Goal: Register for event/course

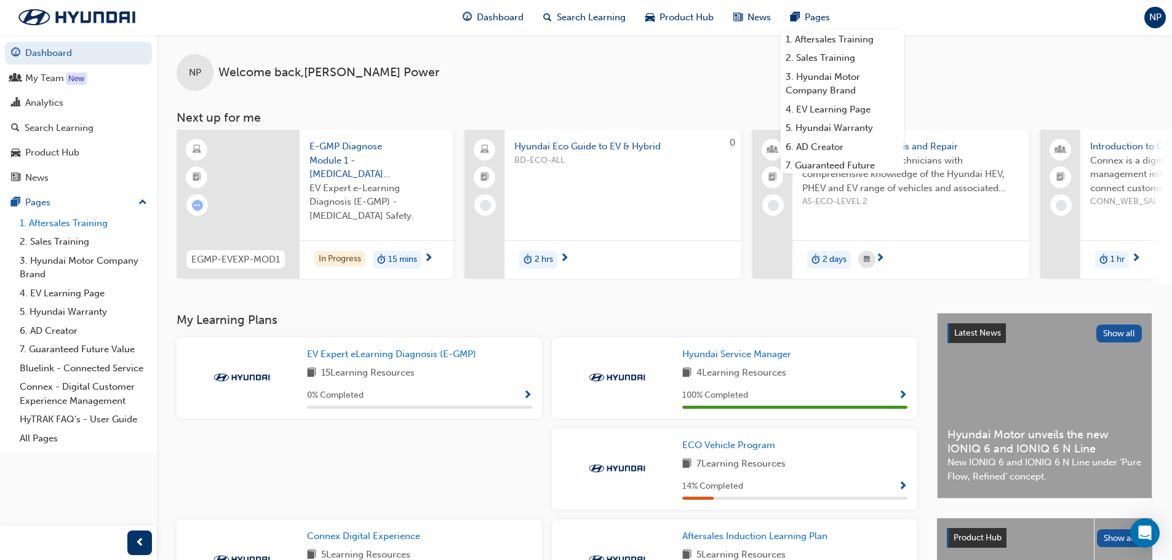
click at [52, 225] on link "1. Aftersales Training" at bounding box center [83, 223] width 137 height 19
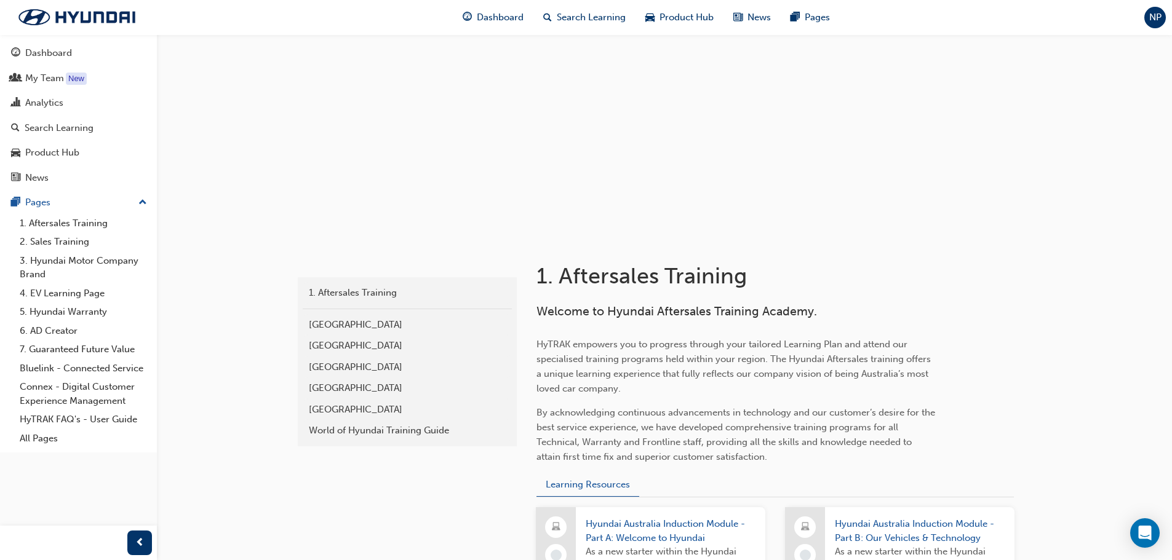
scroll to position [62, 0]
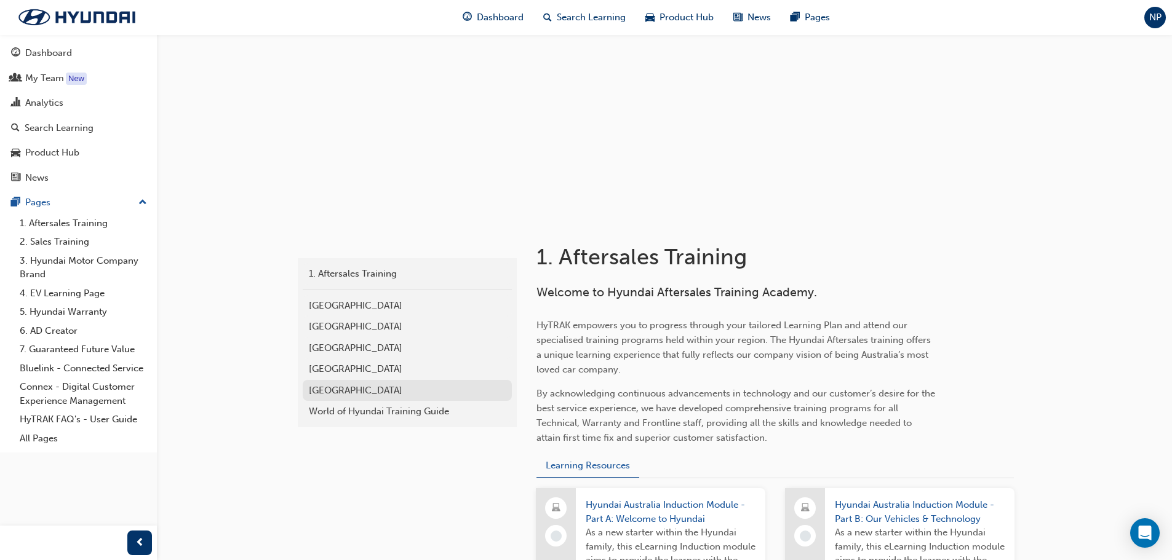
click at [343, 389] on div "[GEOGRAPHIC_DATA]" at bounding box center [407, 391] width 197 height 14
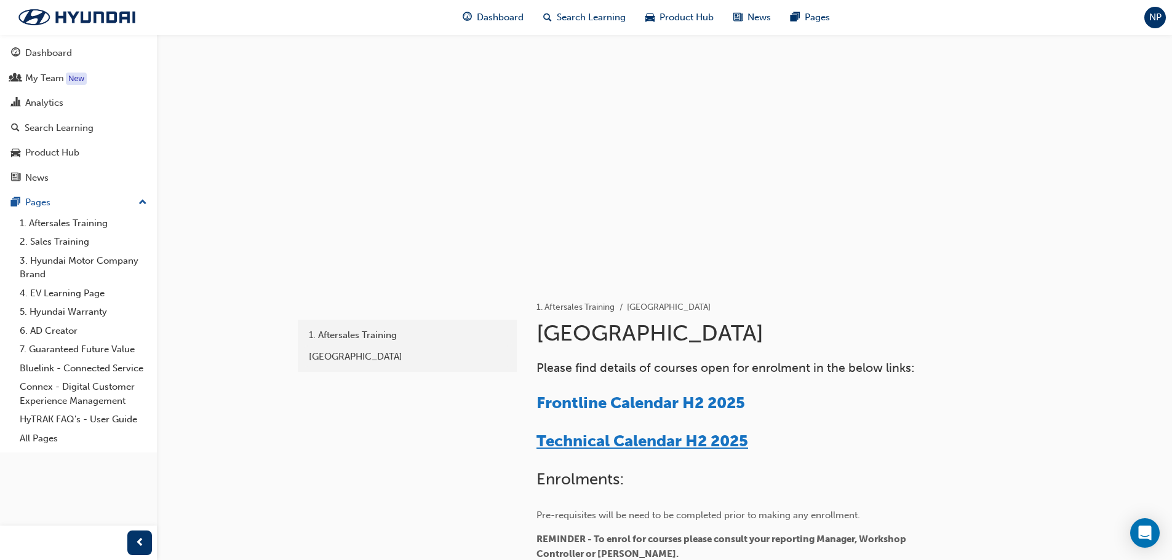
click at [648, 444] on span "Technical Calendar H2 2025" at bounding box center [642, 441] width 212 height 19
click at [28, 78] on div "My Team" at bounding box center [44, 78] width 39 height 14
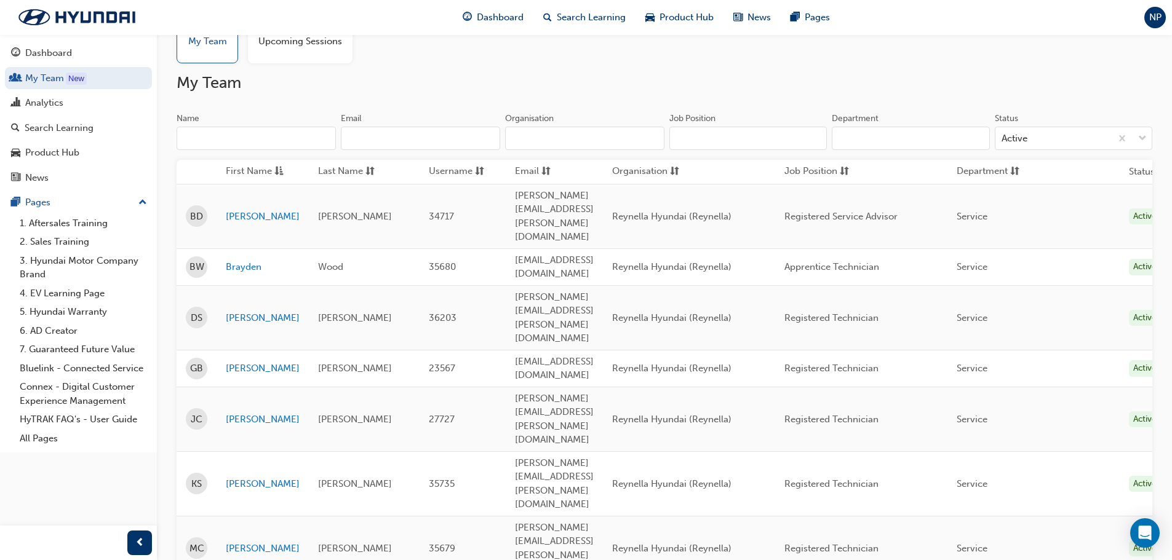
scroll to position [200, 0]
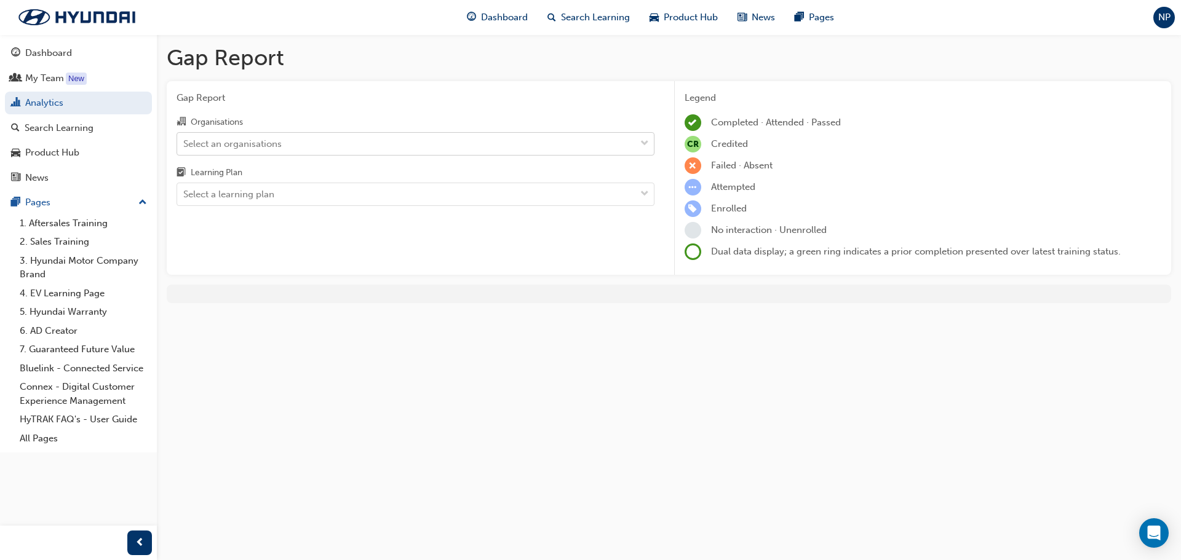
click at [222, 141] on div "Select an organisations" at bounding box center [232, 144] width 98 height 14
click at [185, 141] on input "Organisations Select an organisations" at bounding box center [183, 143] width 1 height 10
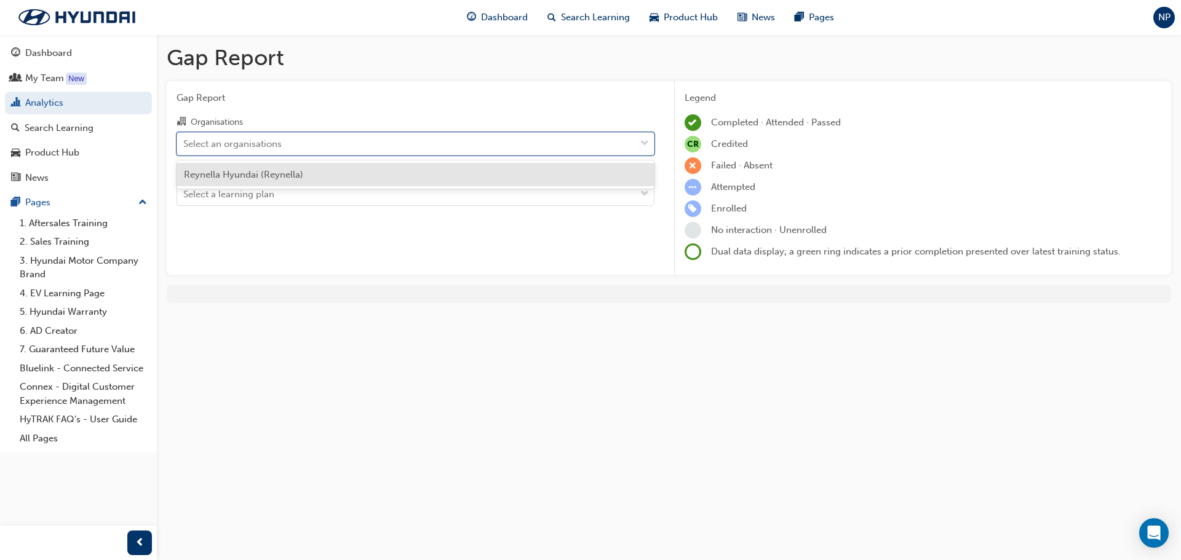
click at [228, 170] on span "Reynella Hyundai (Reynella)" at bounding box center [243, 174] width 119 height 11
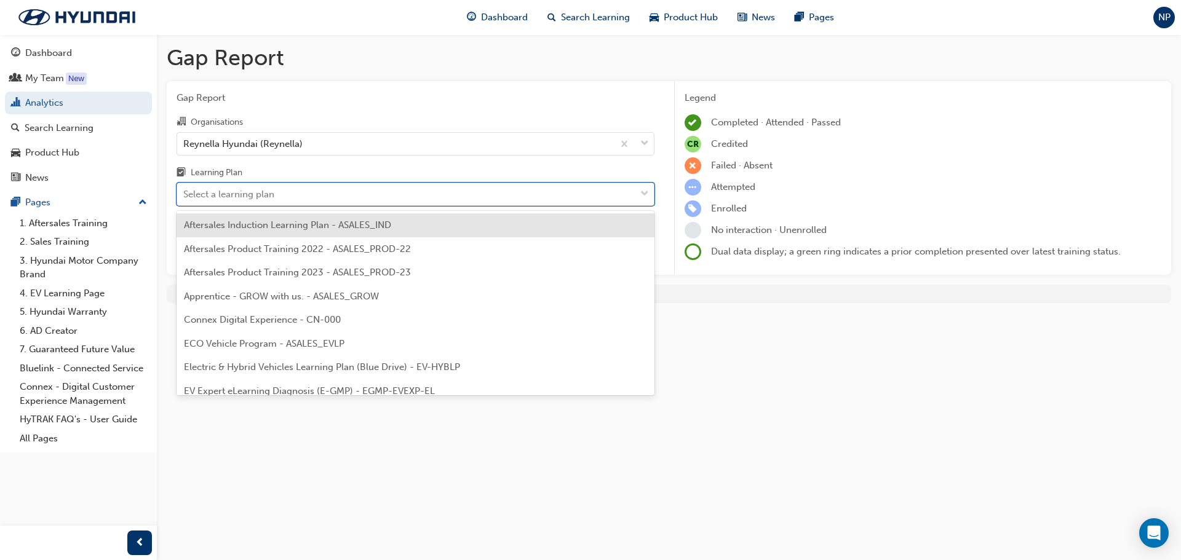
click at [230, 192] on div "Select a learning plan" at bounding box center [228, 195] width 91 height 14
click at [185, 192] on input "Learning Plan option Aftersales Induction Learning Plan - ASALES_IND focused, 1…" at bounding box center [183, 194] width 1 height 10
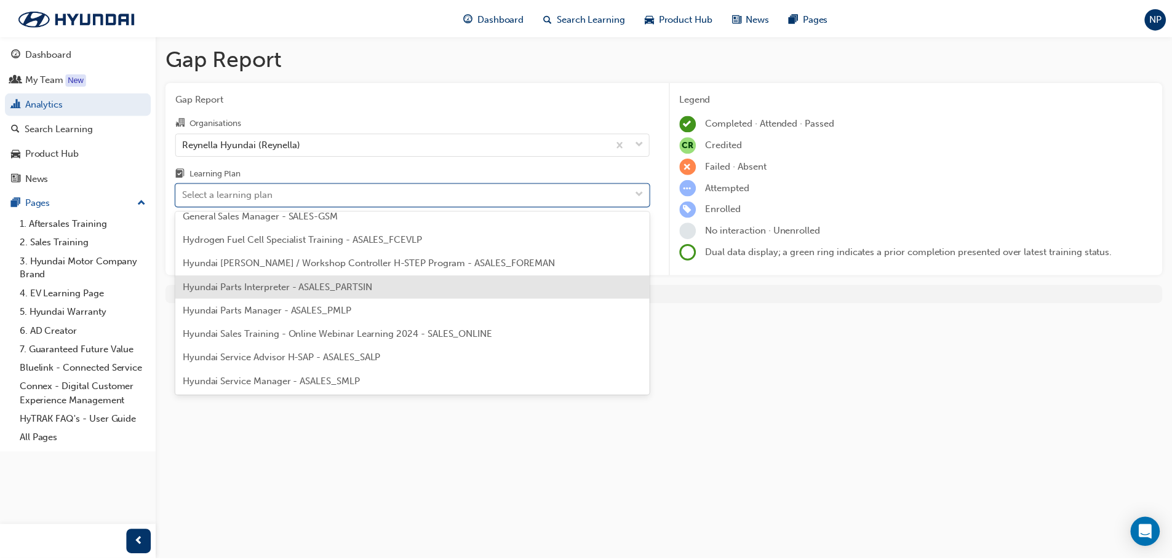
scroll to position [308, 0]
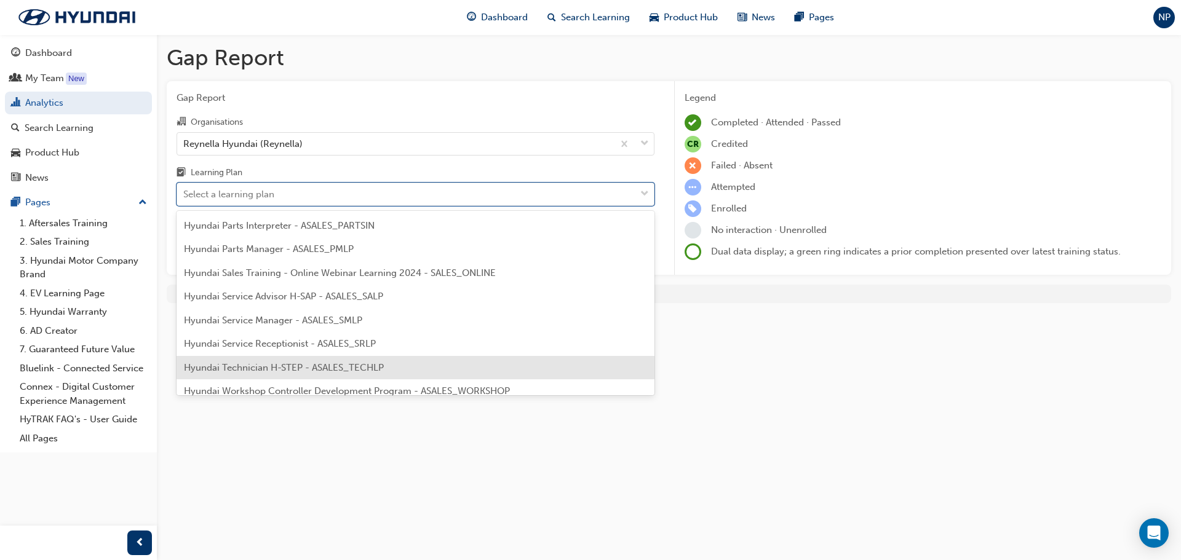
click at [367, 362] on span "Hyundai Technician H-STEP - ASALES_TECHLP" at bounding box center [284, 367] width 200 height 11
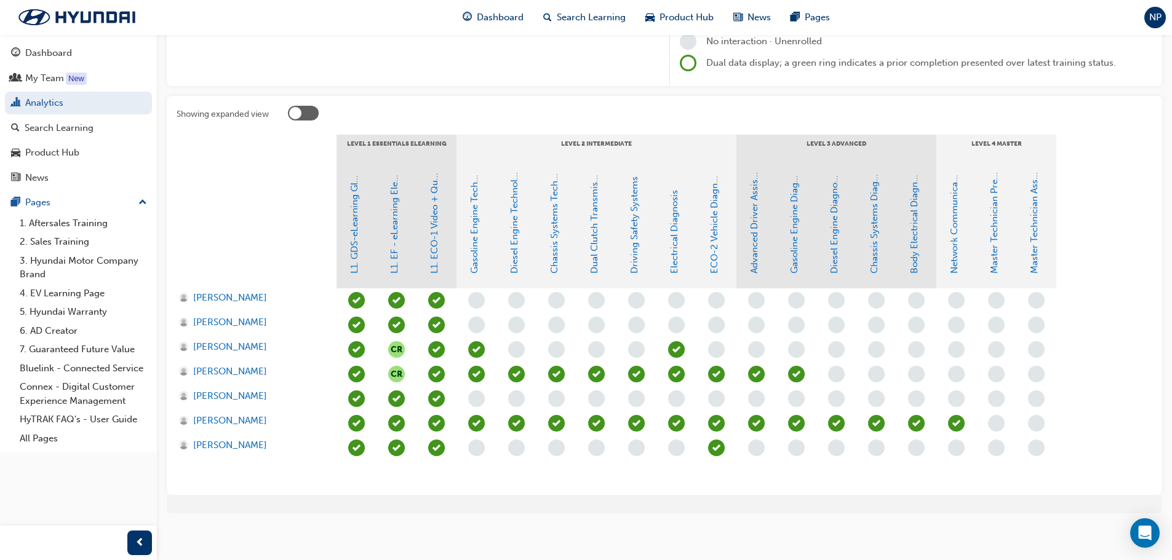
scroll to position [193, 0]
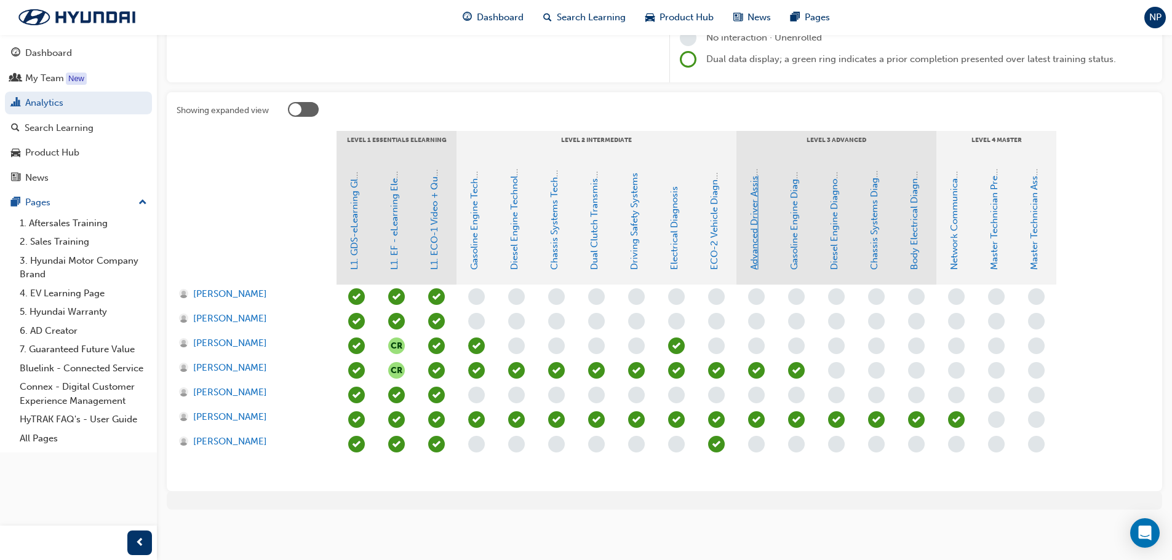
click at [755, 266] on link "Advanced Driver Assist Systems" at bounding box center [754, 202] width 11 height 135
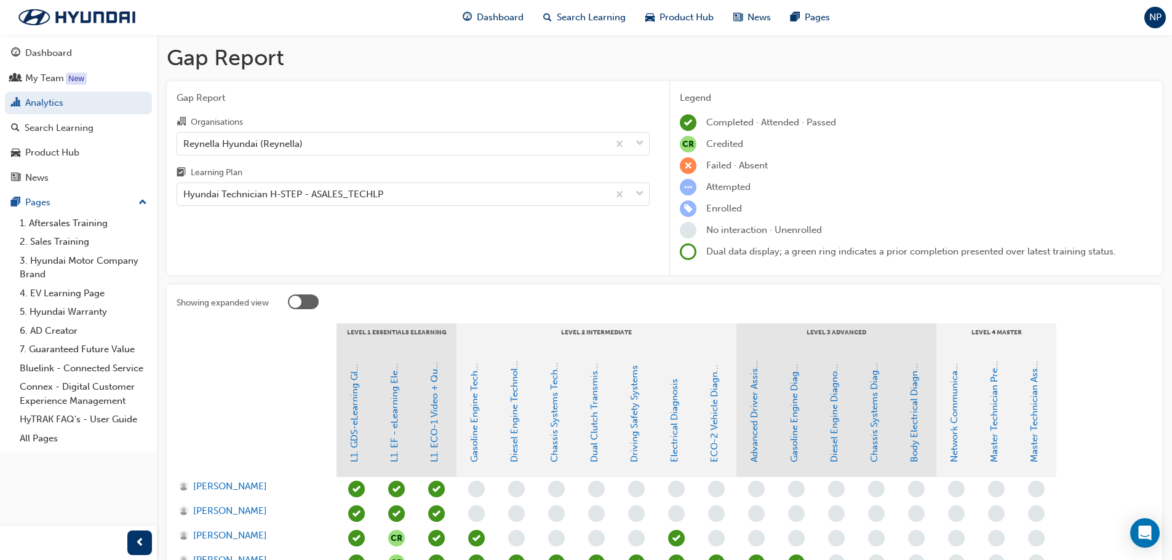
scroll to position [193, 0]
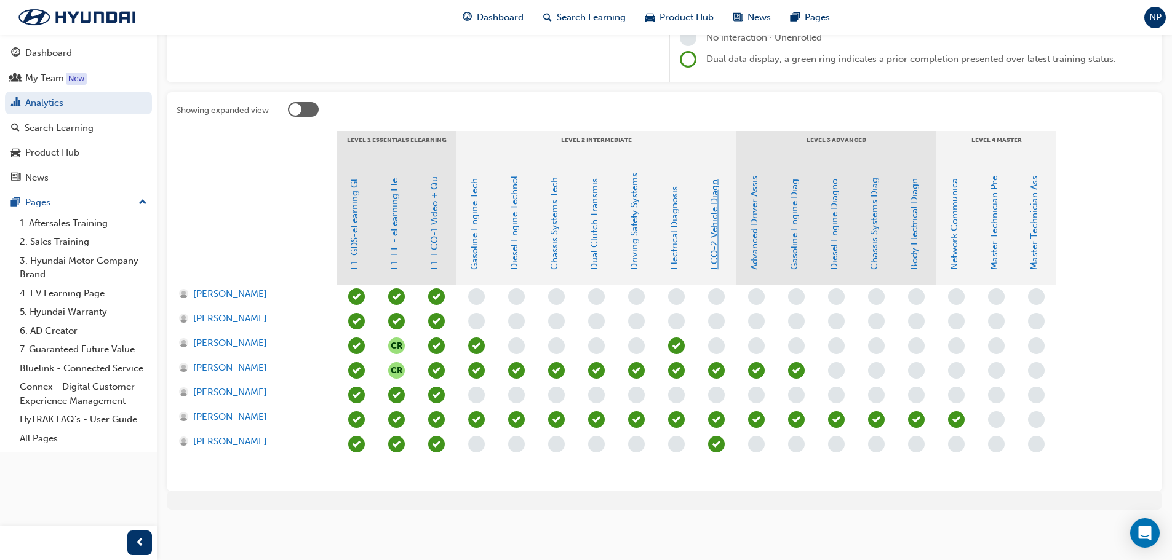
click at [717, 225] on link "ECO-2 Vehicle Diagnosis and Repair" at bounding box center [714, 192] width 11 height 156
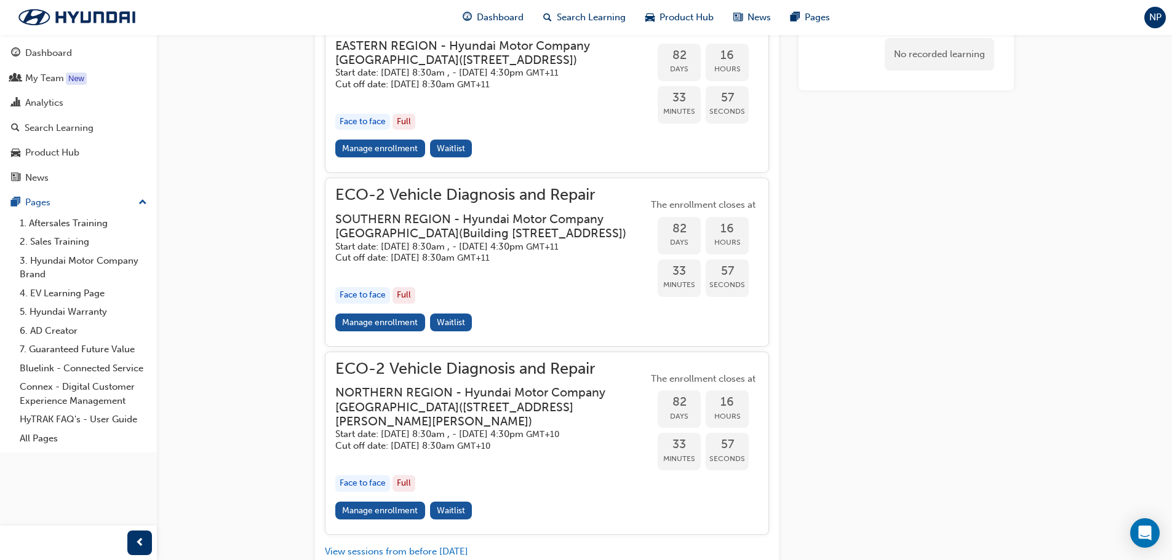
scroll to position [1330, 0]
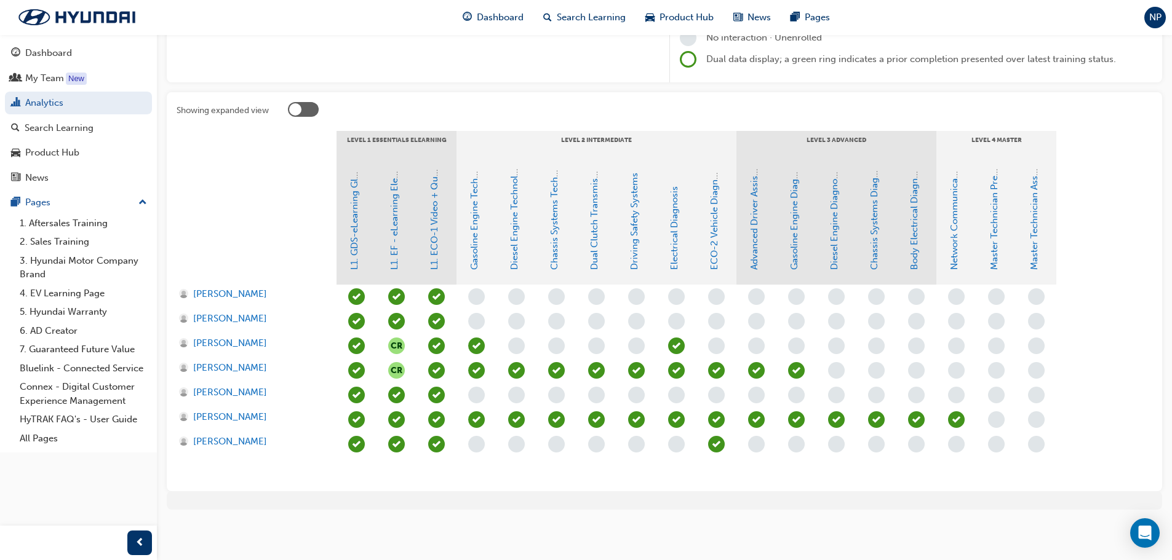
scroll to position [193, 0]
click at [916, 265] on link "Body Electrical Diagnosis" at bounding box center [914, 216] width 11 height 108
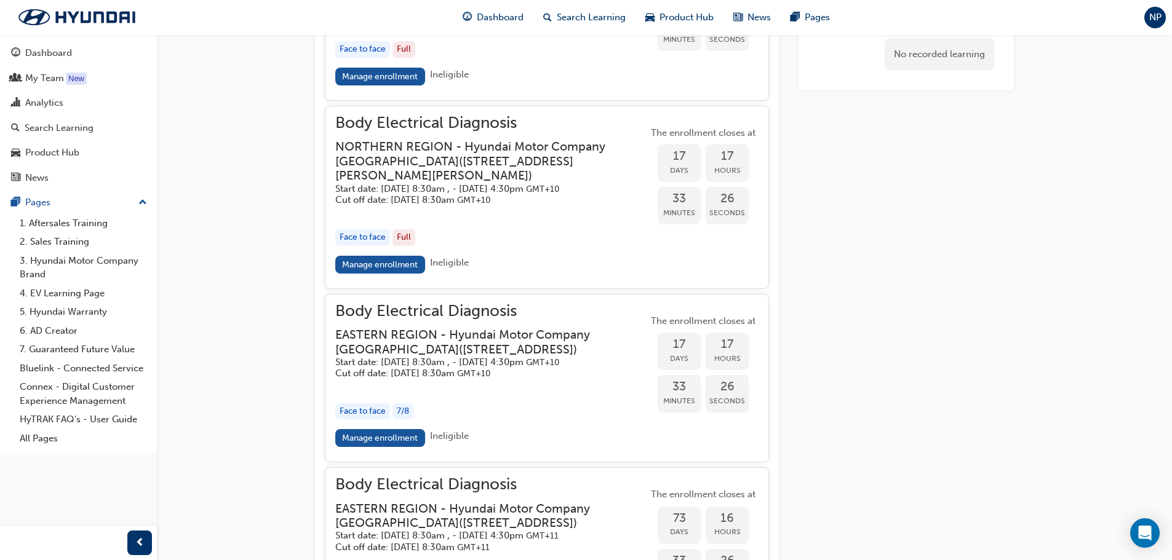
scroll to position [1030, 0]
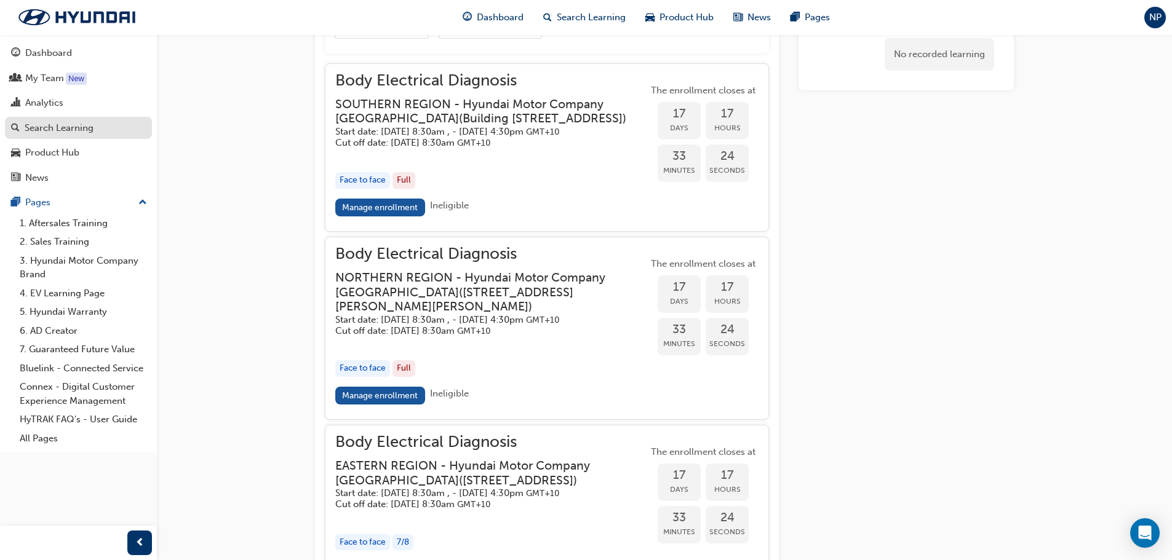
click at [29, 130] on div "Search Learning" at bounding box center [59, 128] width 69 height 14
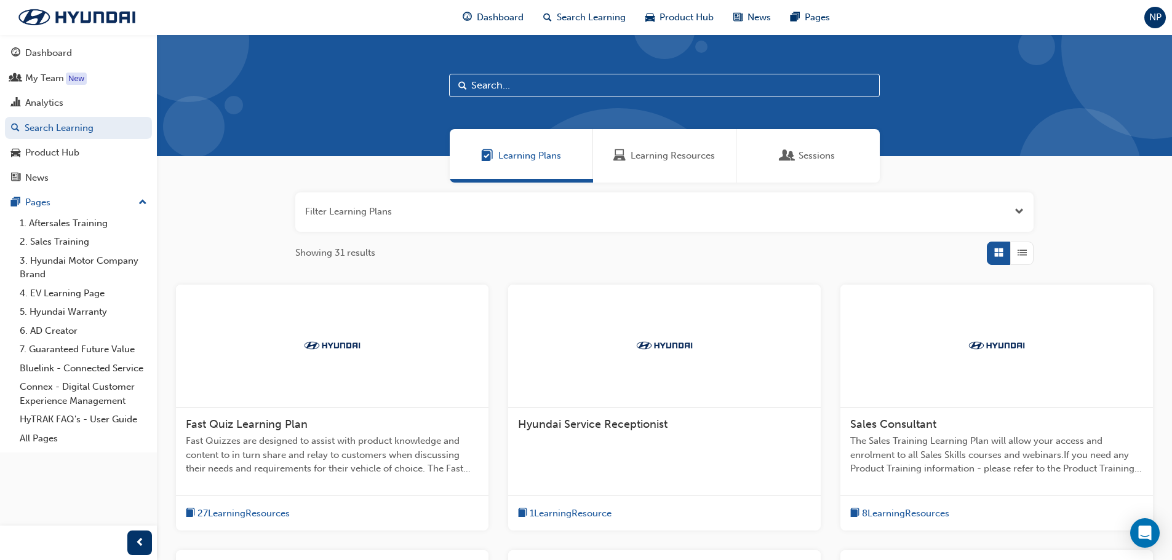
click at [496, 86] on input "text" at bounding box center [664, 85] width 431 height 23
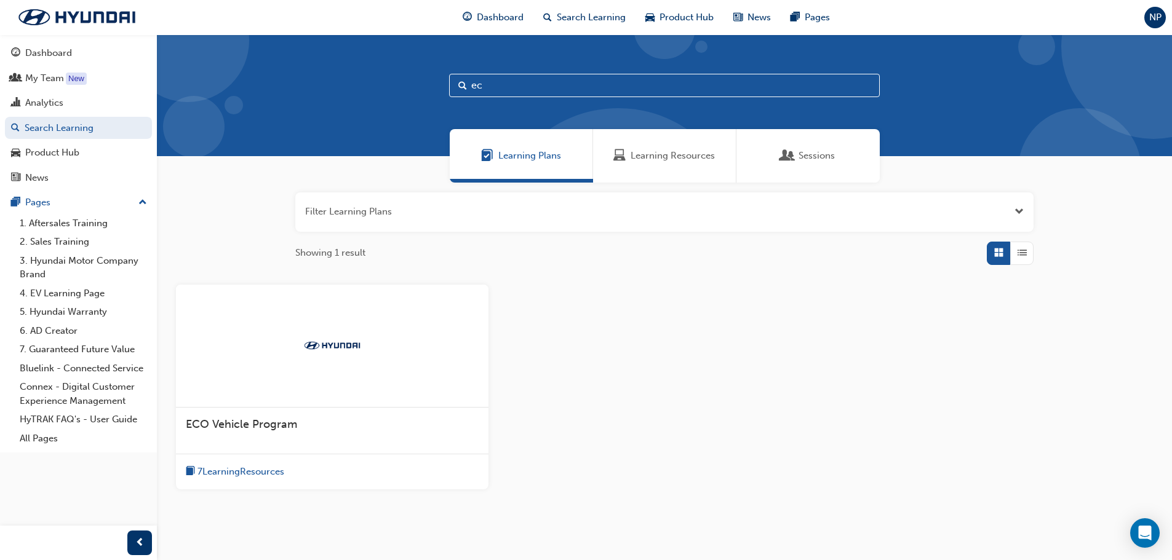
type input "e"
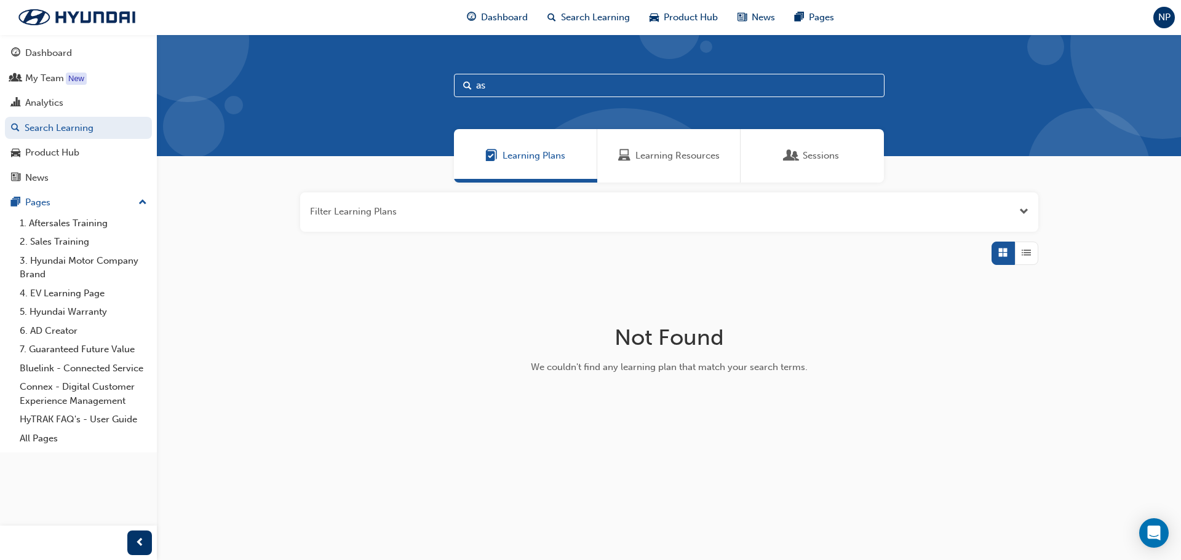
type input "a"
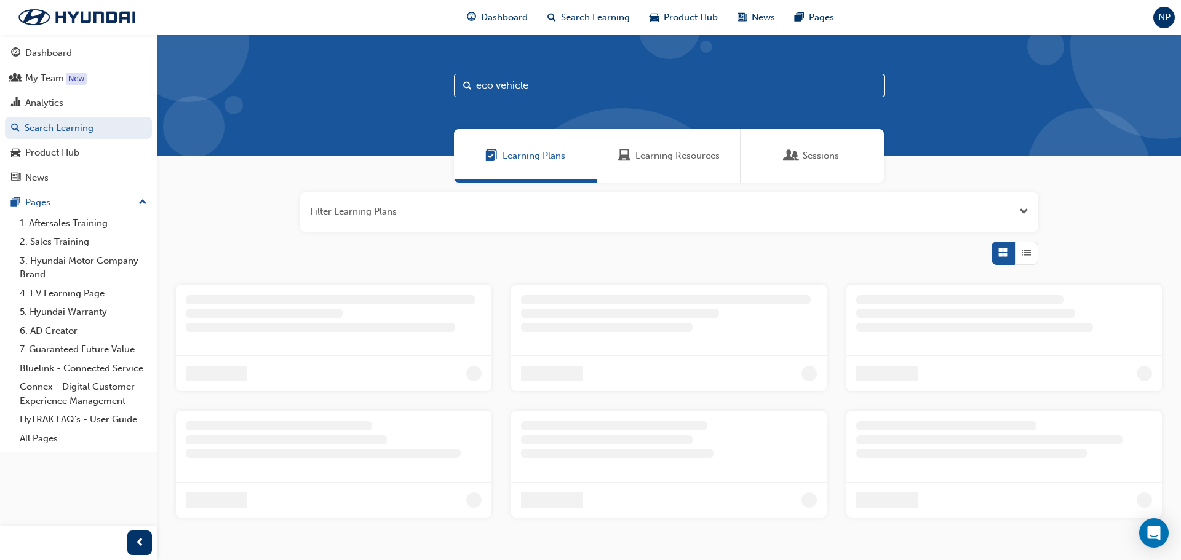
type input "eco vehicle"
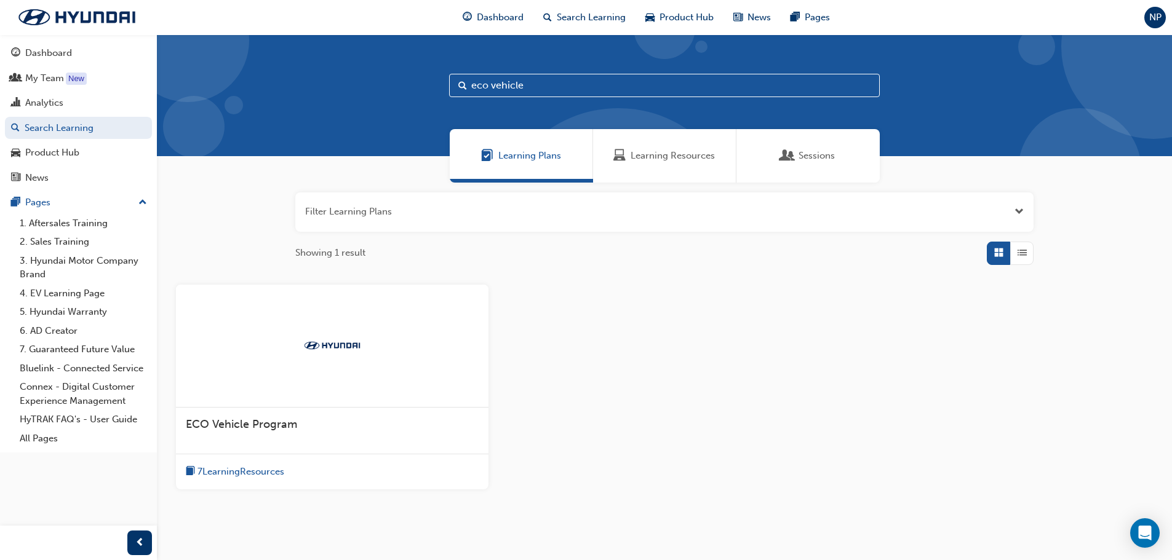
click at [236, 434] on div "ECO Vehicle Program" at bounding box center [332, 431] width 313 height 47
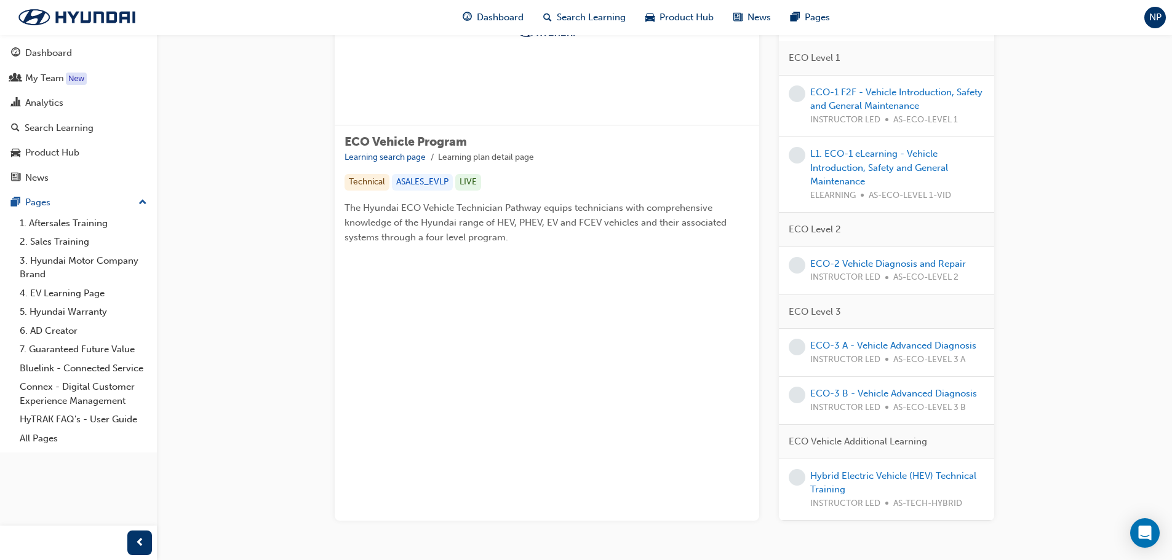
scroll to position [173, 0]
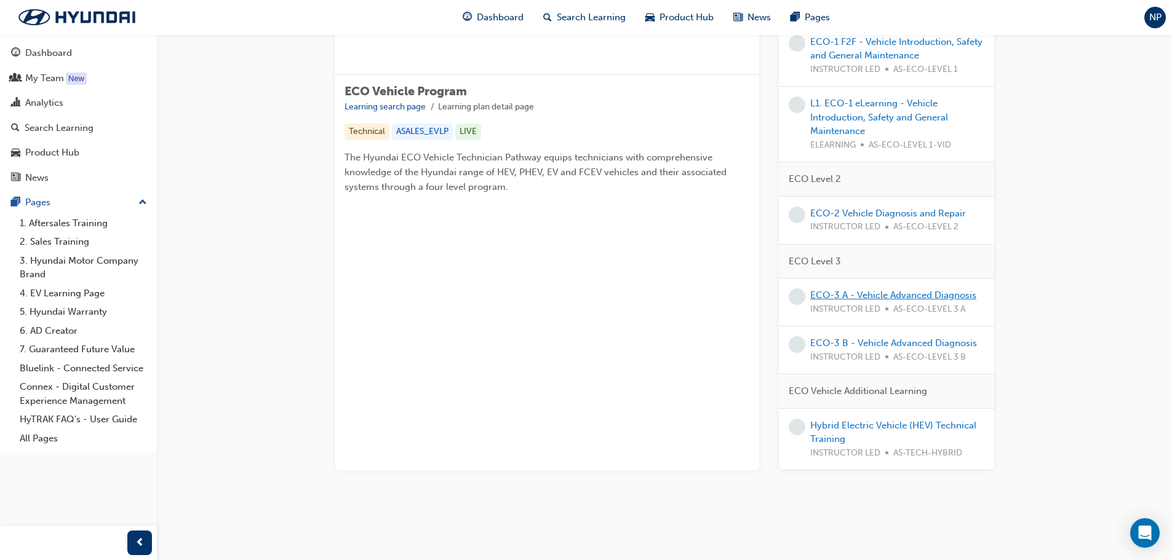
click at [884, 296] on link "ECO-3 A - Vehicle Advanced Diagnosis" at bounding box center [893, 295] width 166 height 11
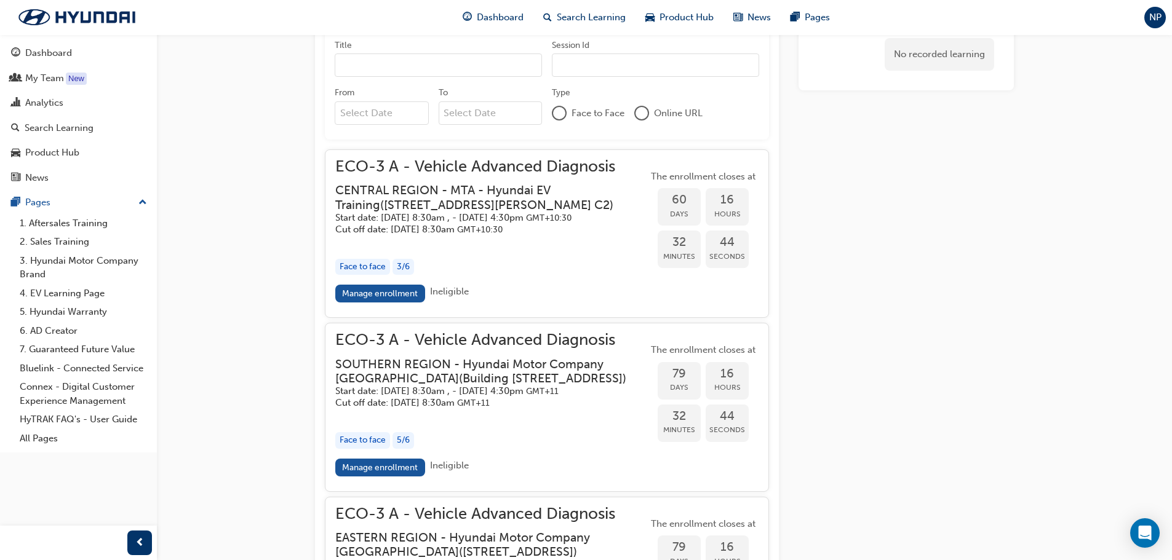
scroll to position [1123, 0]
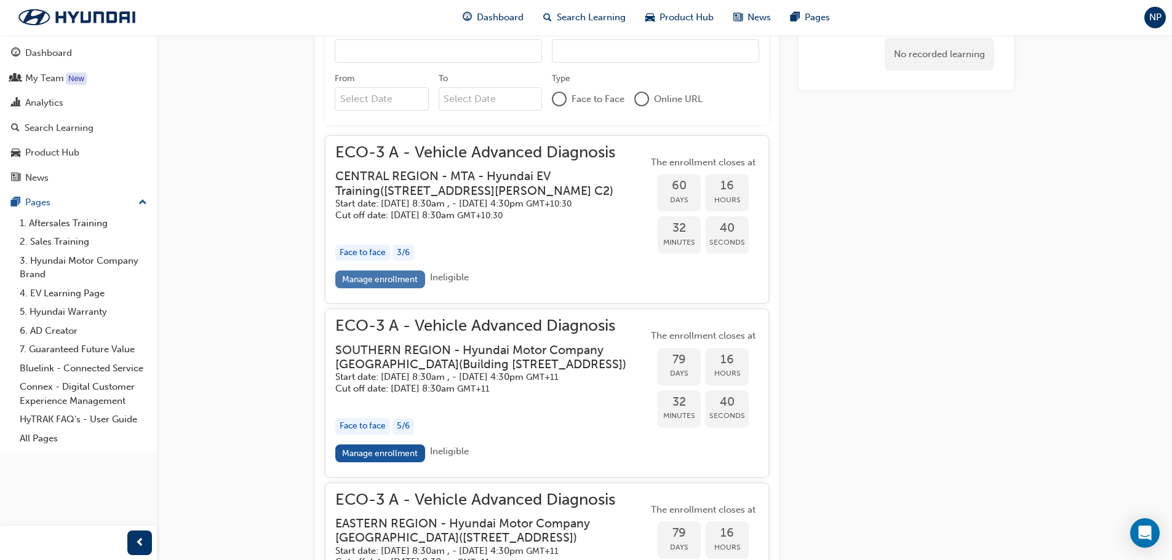
click at [376, 289] on link "Manage enrollment" at bounding box center [380, 280] width 90 height 18
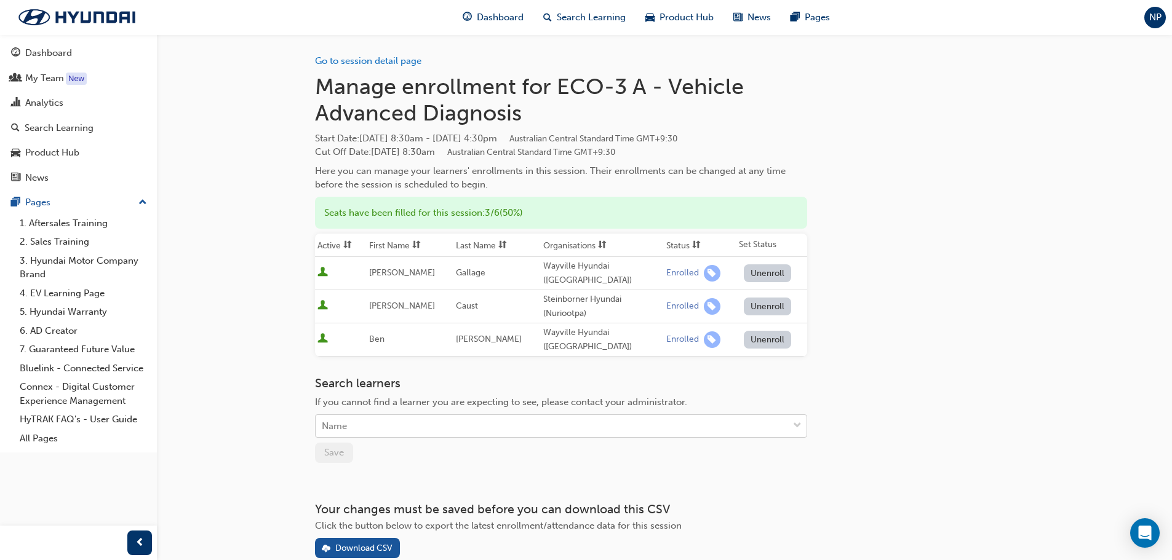
click at [369, 416] on div "Name" at bounding box center [552, 427] width 472 height 22
type input "brock"
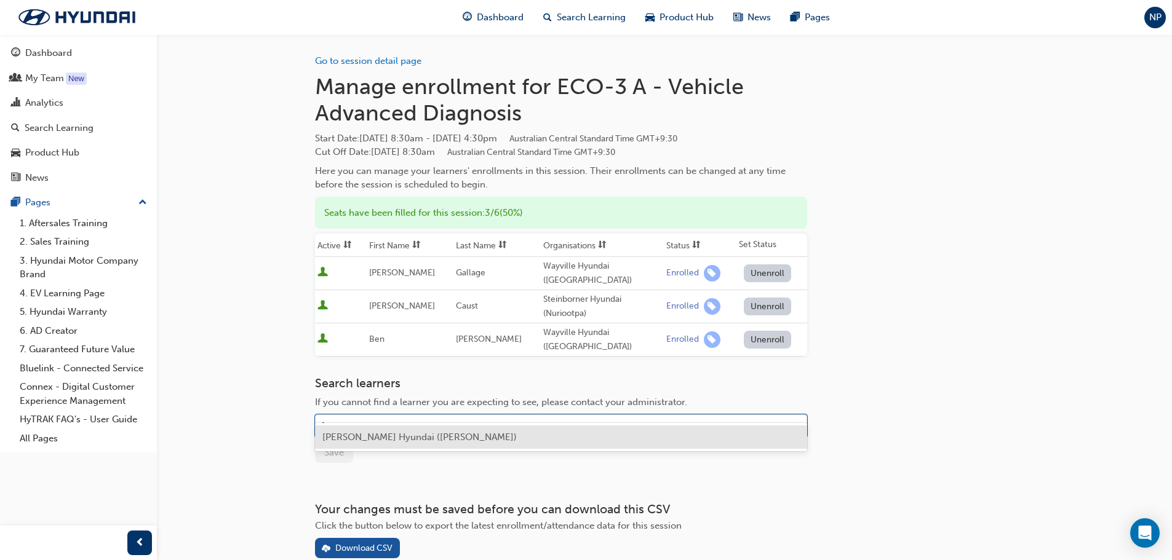
click at [343, 434] on span "Graham Brock - Reynella Hyundai (Reynella)" at bounding box center [419, 437] width 194 height 11
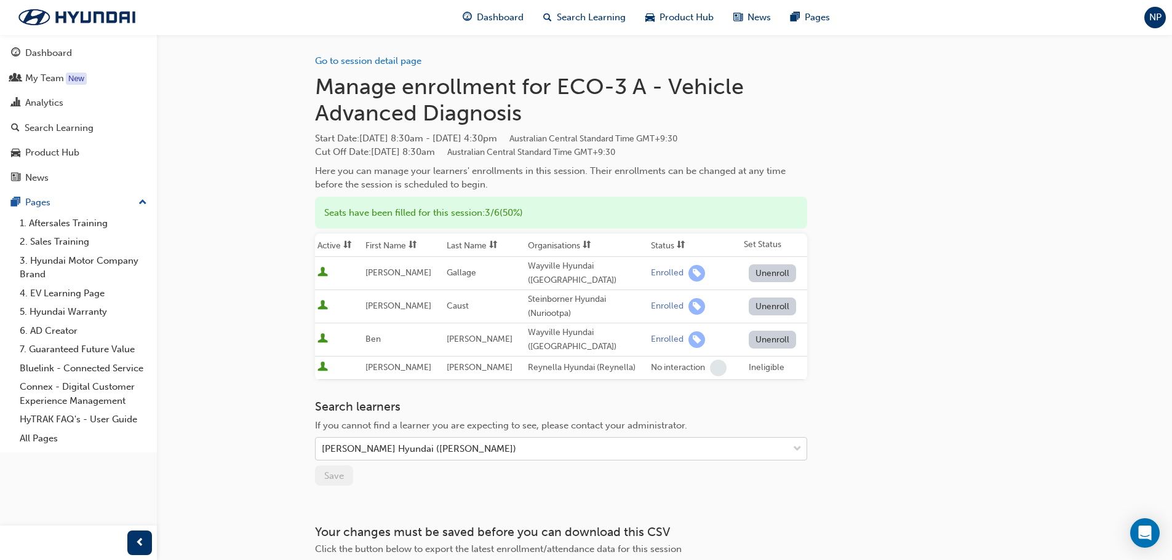
click at [515, 439] on div "Graham Brock - Reynella Hyundai (Reynella)" at bounding box center [552, 450] width 472 height 22
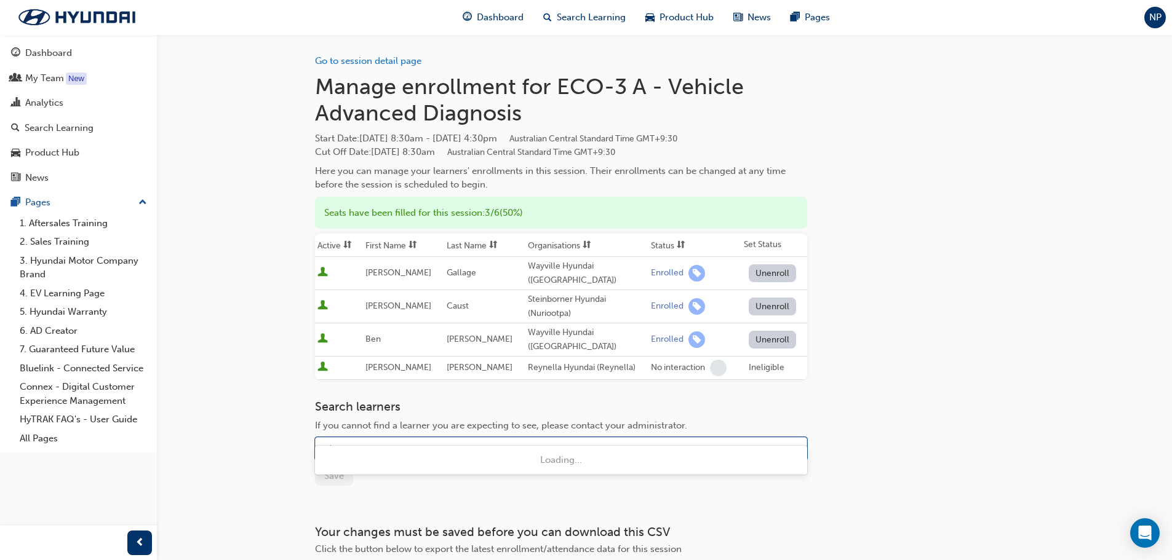
type input "reid"
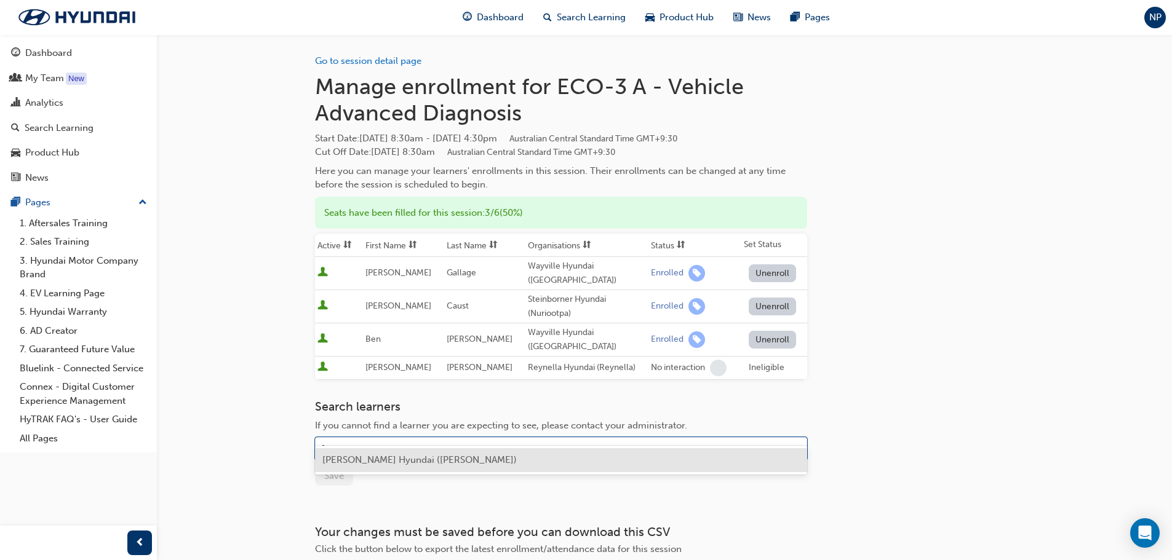
click at [452, 458] on span "Michael Reid - Reynella Hyundai (Reynella)" at bounding box center [419, 460] width 194 height 11
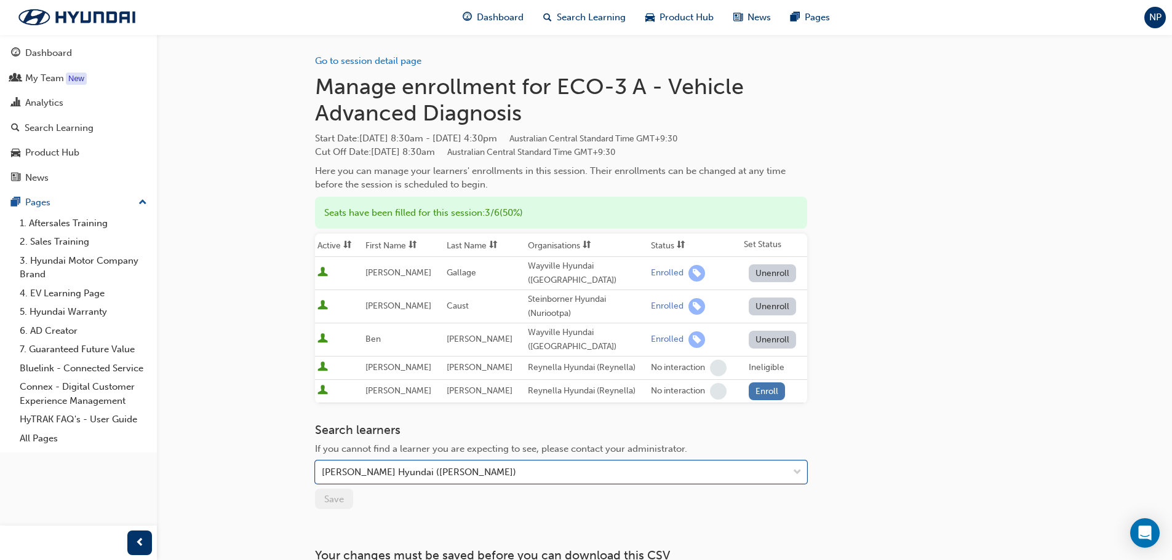
click at [763, 383] on button "Enroll" at bounding box center [767, 392] width 37 height 18
